Goal: Answer question/provide support

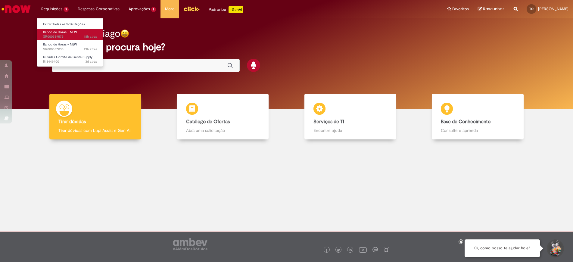
click at [61, 34] on span "18h atrás 18 horas atrás SR000539575" at bounding box center [70, 36] width 54 height 5
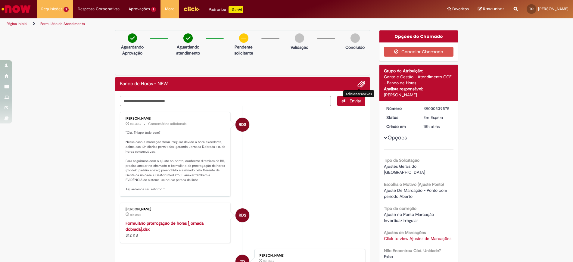
click at [359, 81] on span "Adicionar anexos" at bounding box center [360, 84] width 7 height 7
click at [361, 81] on span "Adicionar anexos" at bounding box center [360, 84] width 7 height 7
click at [357, 82] on span "Adicionar anexos" at bounding box center [360, 84] width 7 height 7
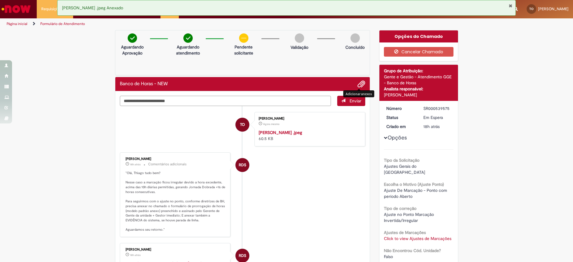
click at [220, 100] on textarea "Digite sua mensagem aqui..." at bounding box center [225, 101] width 211 height 10
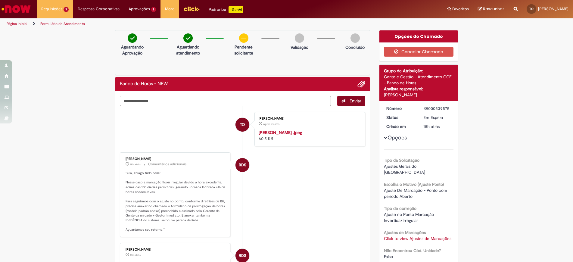
type textarea "**********"
click at [342, 99] on span "submit" at bounding box center [343, 100] width 4 height 4
